Goal: Information Seeking & Learning: Learn about a topic

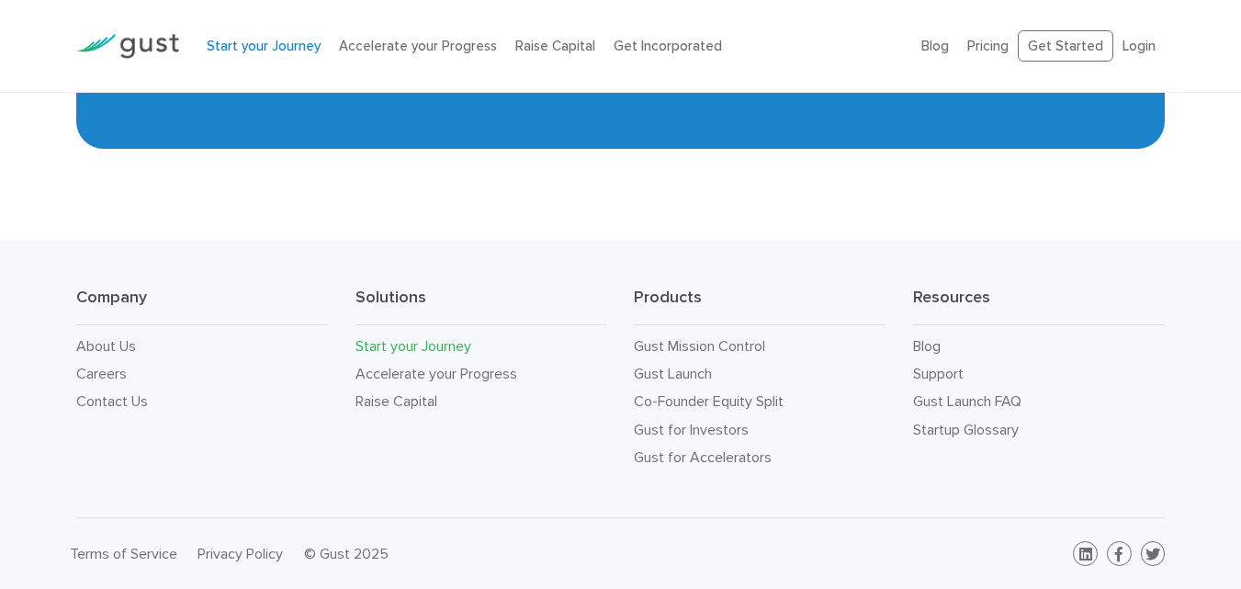
scroll to position [3482, 0]
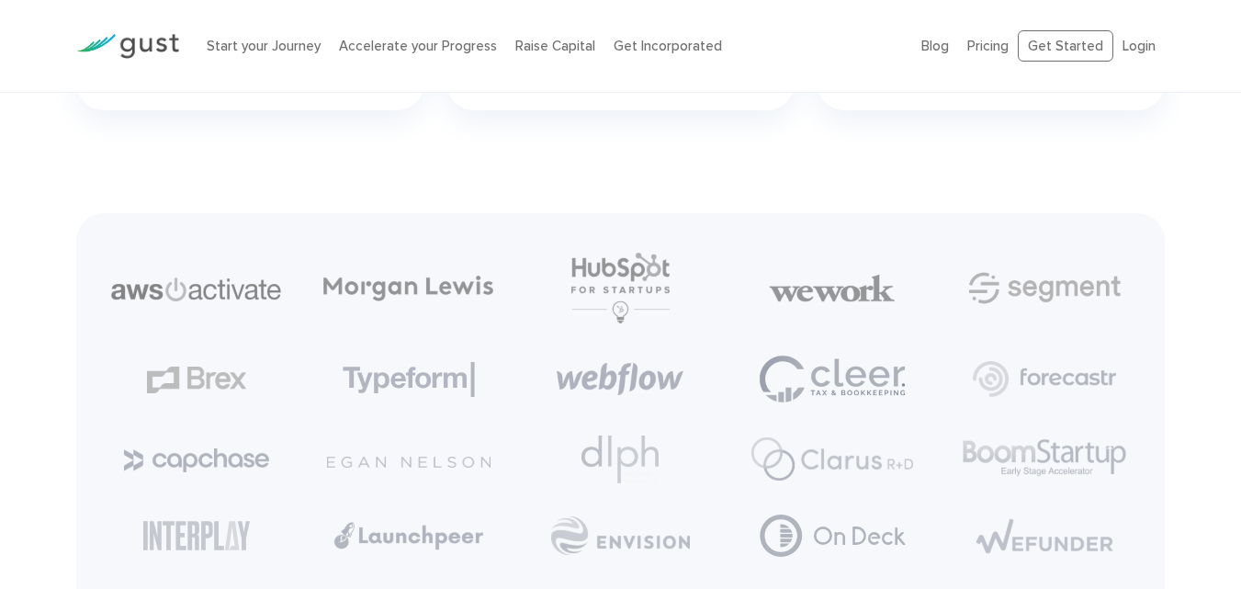
scroll to position [4256, 0]
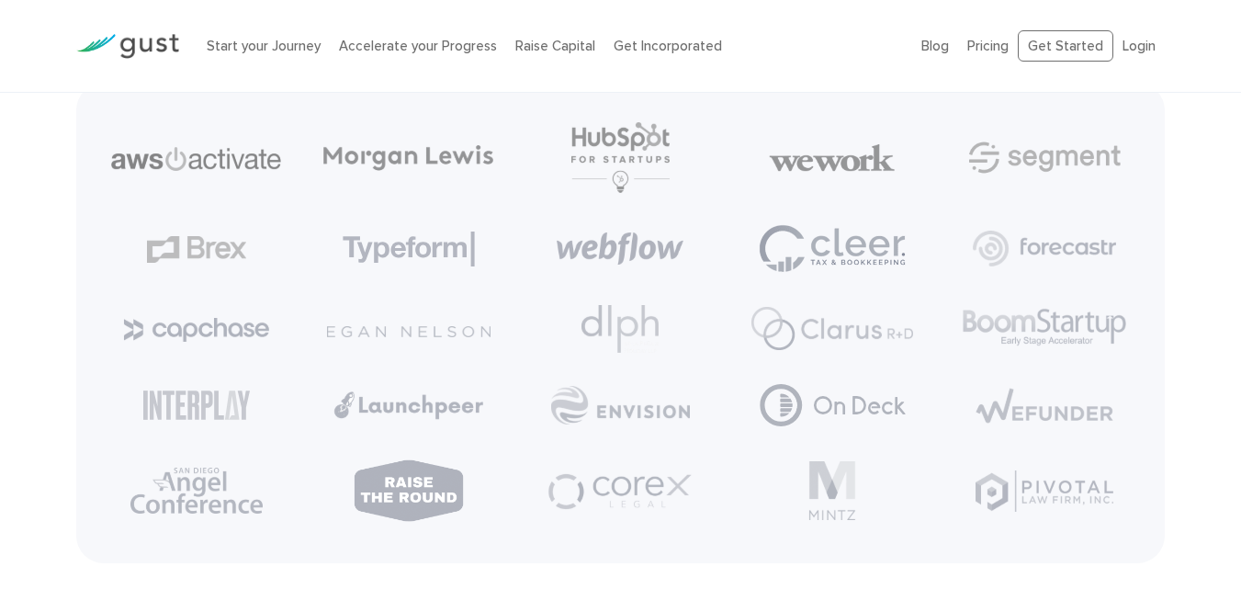
click at [206, 152] on img at bounding box center [196, 159] width 170 height 24
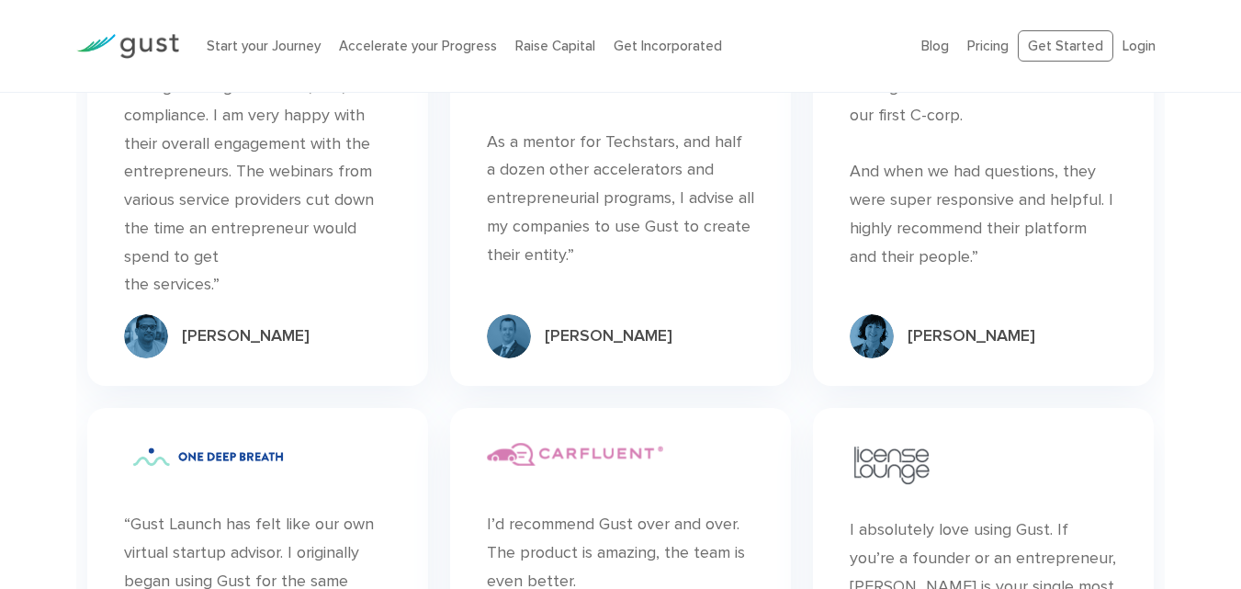
scroll to position [5077, 0]
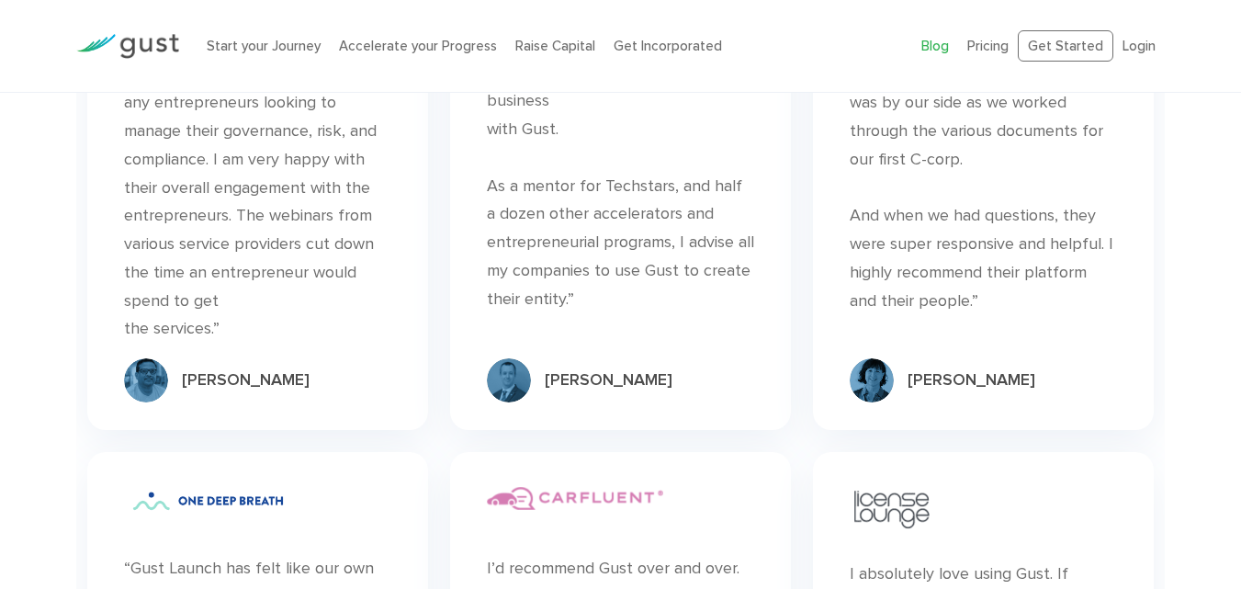
click at [940, 50] on link "Blog" at bounding box center [936, 46] width 28 height 17
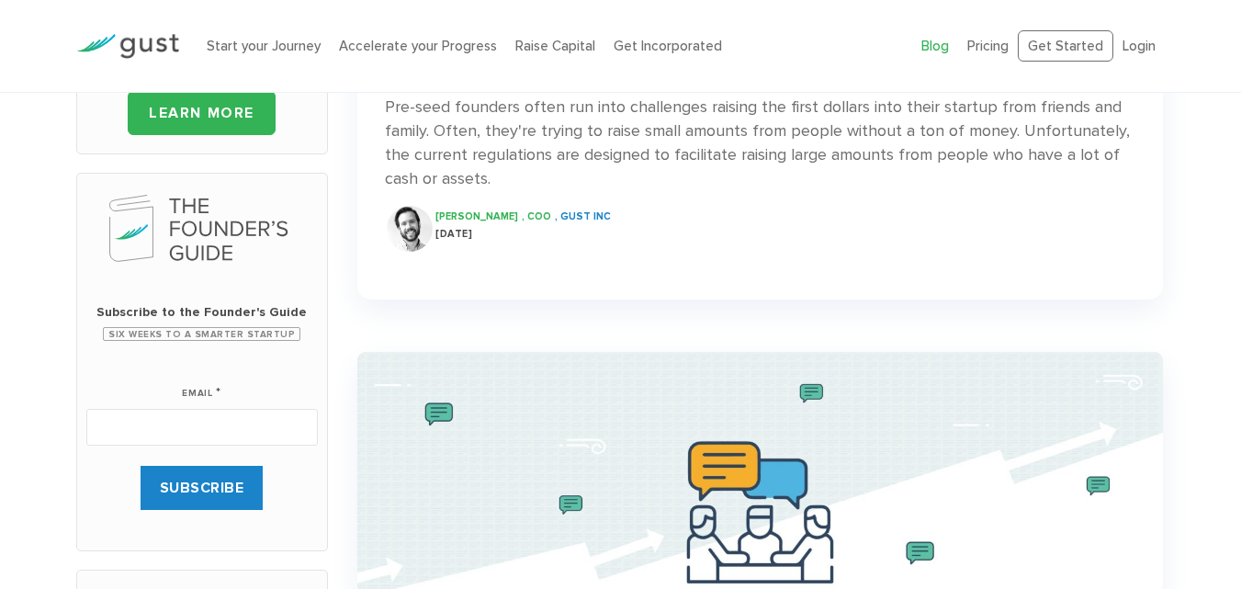
scroll to position [484, 0]
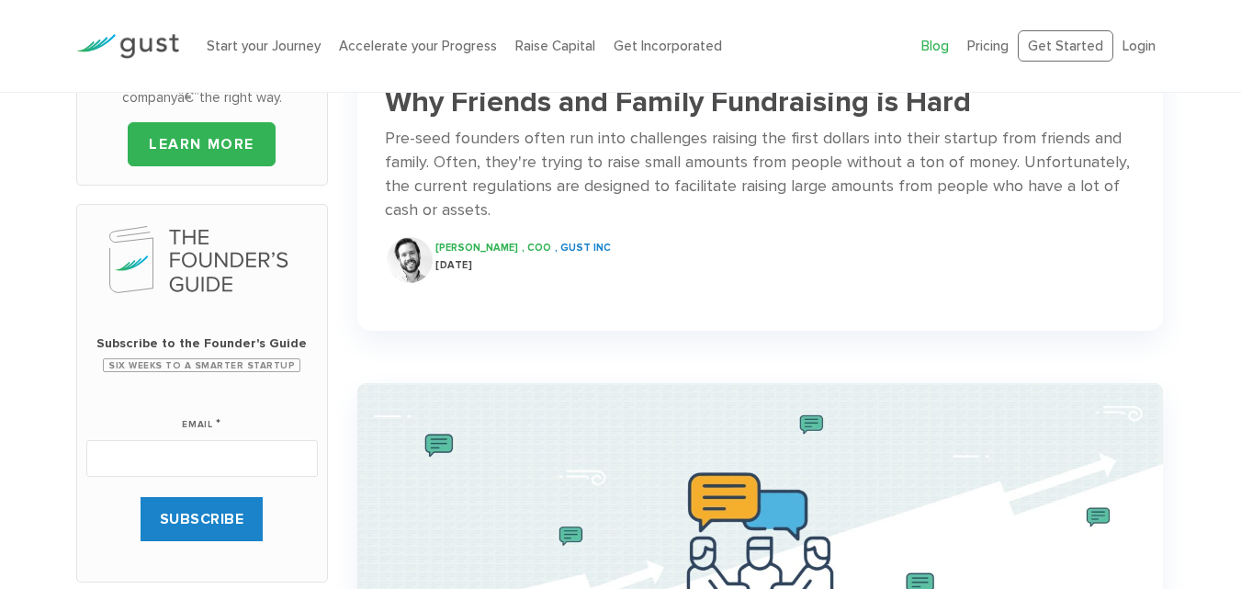
click at [522, 242] on span ", COO" at bounding box center [536, 248] width 29 height 12
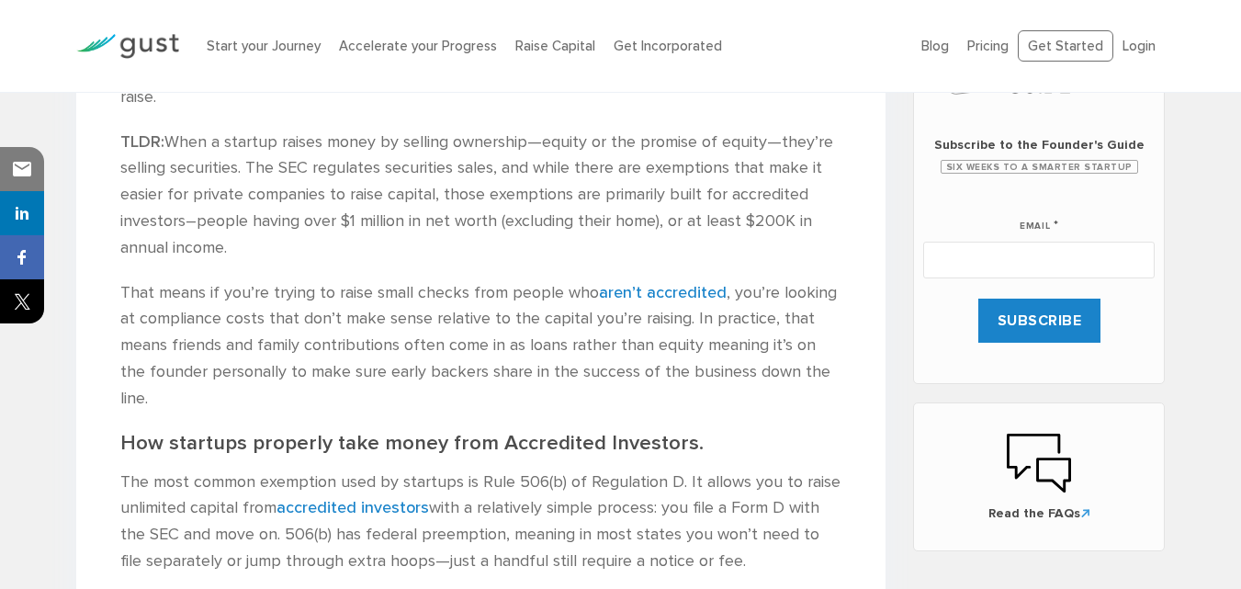
scroll to position [898, 0]
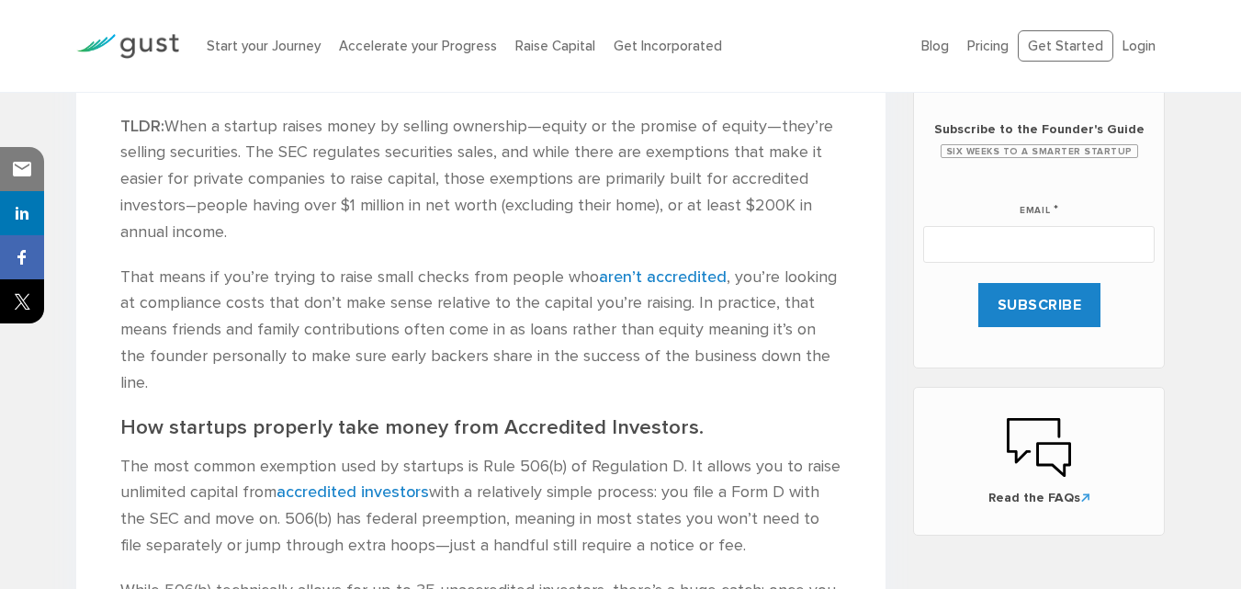
drag, startPoint x: 1254, startPoint y: 94, endPoint x: 1254, endPoint y: 254, distance: 159.9
